Goal: Information Seeking & Learning: Find specific fact

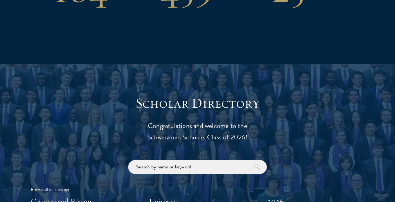
scroll to position [626, 0]
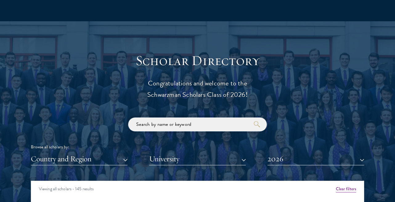
click at [157, 117] on input "search" at bounding box center [197, 124] width 139 height 14
click button "submit" at bounding box center [0, 0] width 0 height 0
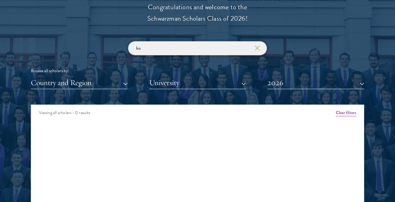
type input "k"
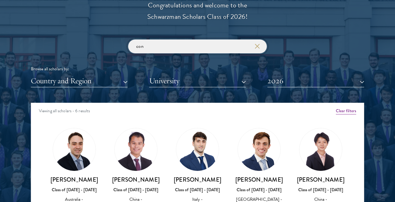
type input "con"
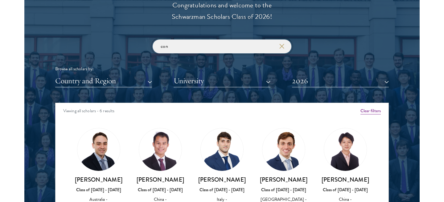
scroll to position [727, 0]
